Goal: Find specific page/section: Find specific page/section

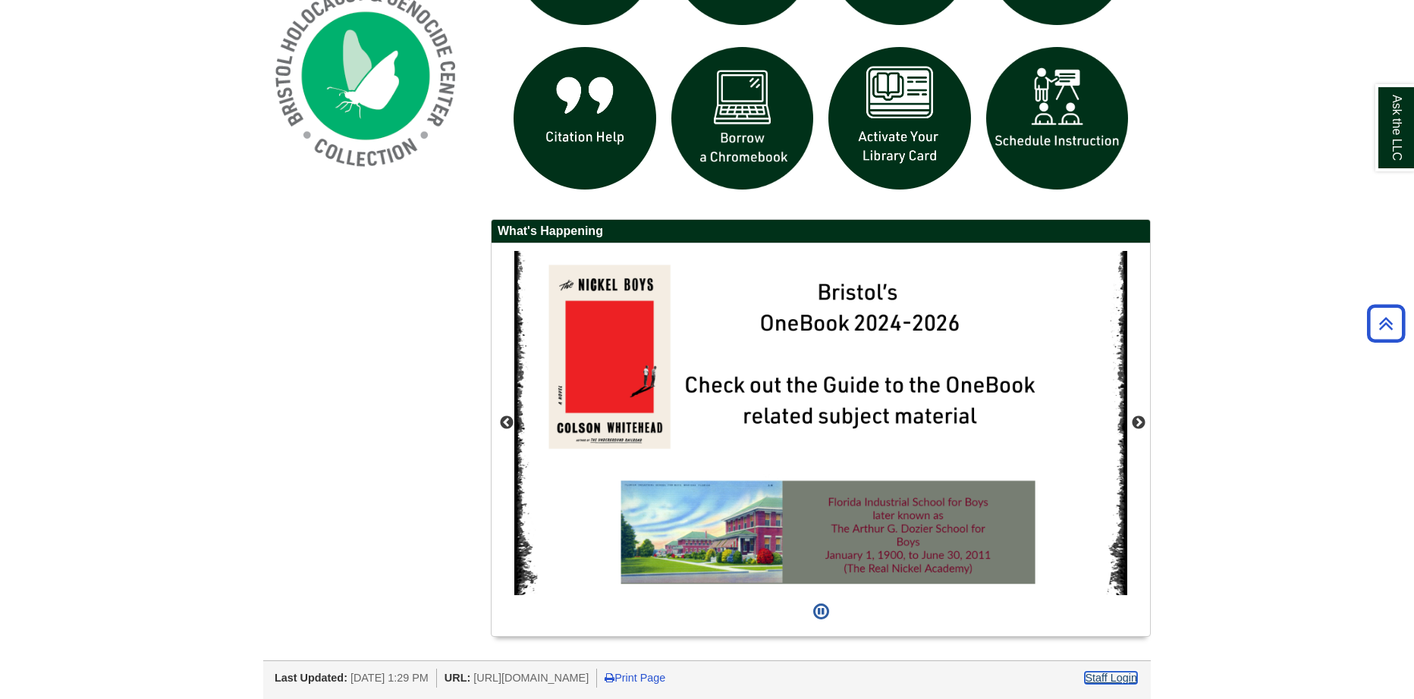
click at [1108, 674] on link "Staff Login" at bounding box center [1111, 678] width 52 height 12
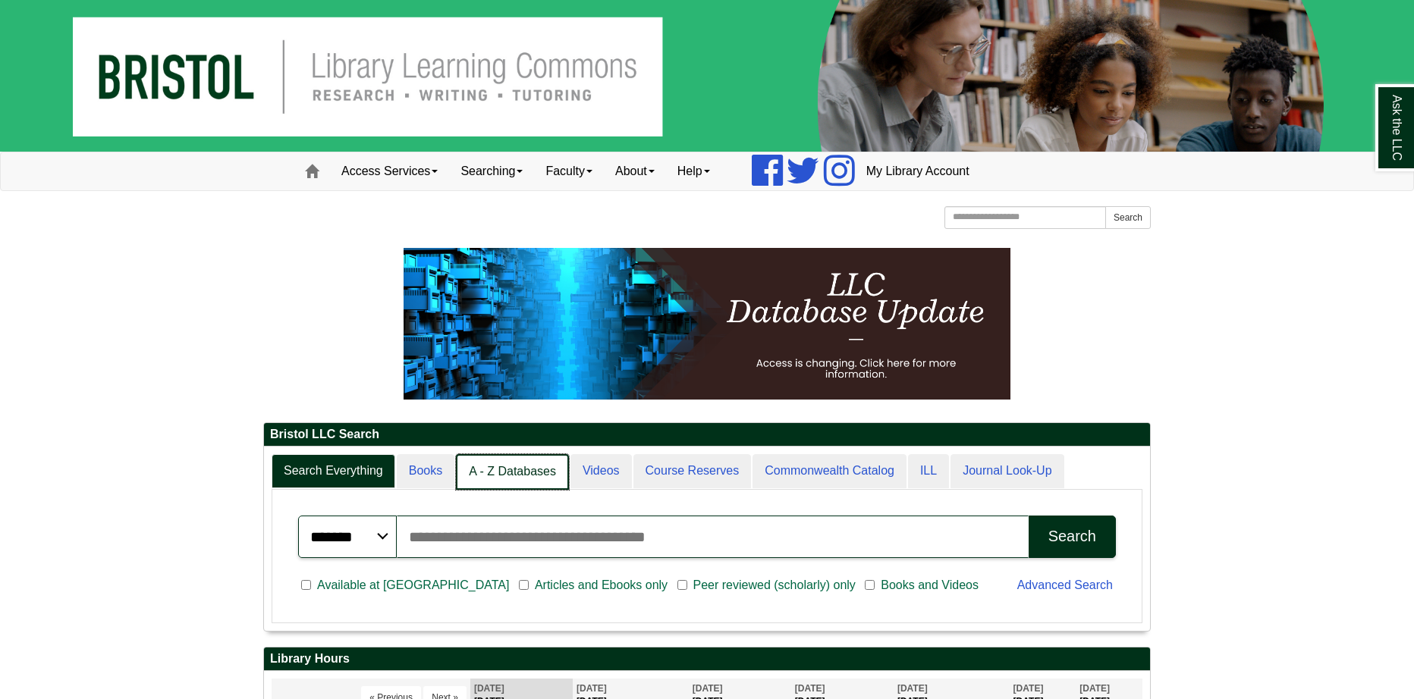
scroll to position [184, 886]
click at [490, 481] on link "A - Z Databases" at bounding box center [512, 472] width 113 height 36
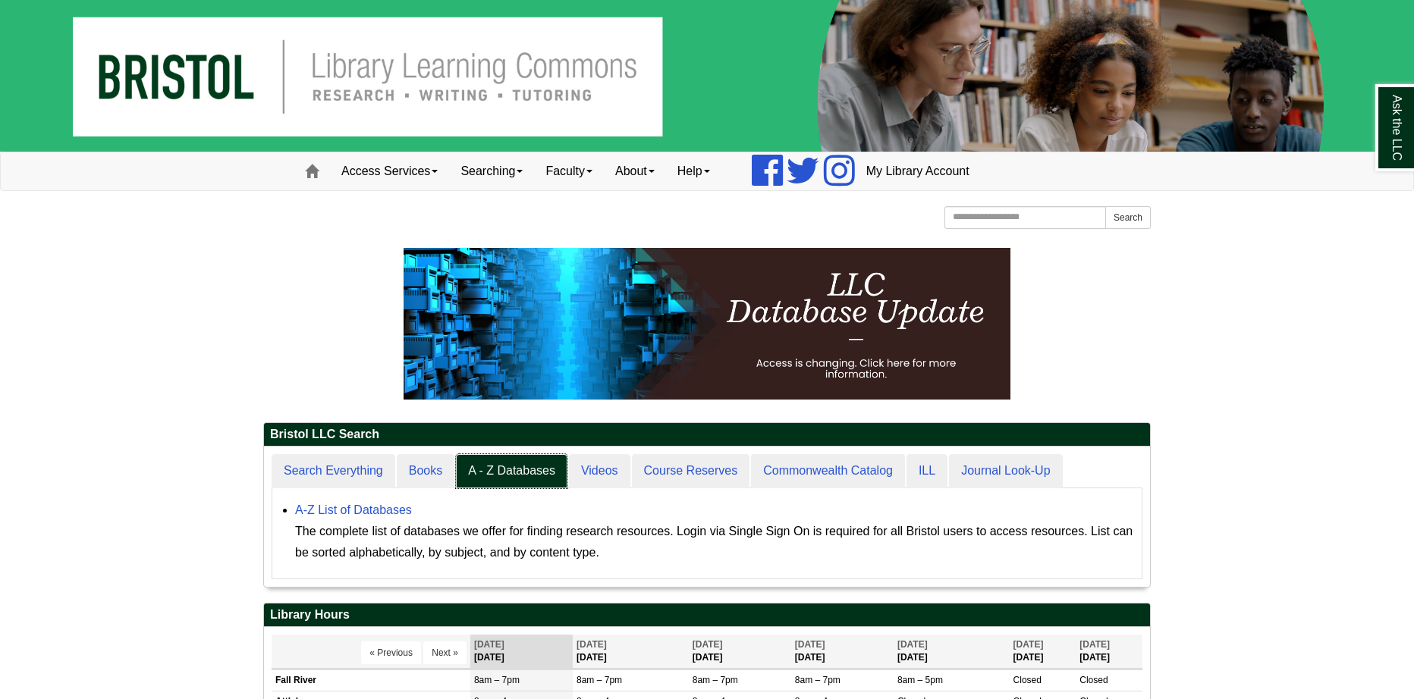
scroll to position [140, 886]
click at [336, 506] on link "A-Z List of Databases" at bounding box center [353, 510] width 117 height 13
